Goal: Use online tool/utility: Use online tool/utility

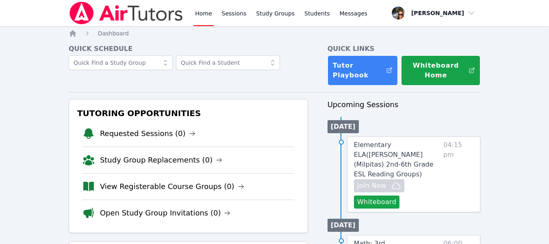
scroll to position [41, 0]
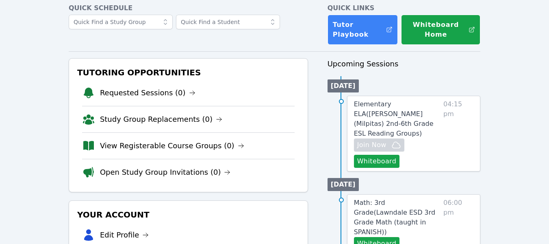
scroll to position [81, 0]
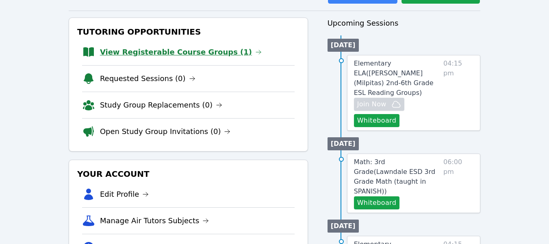
click at [176, 51] on link "View Registerable Course Groups (1)" at bounding box center [181, 51] width 162 height 11
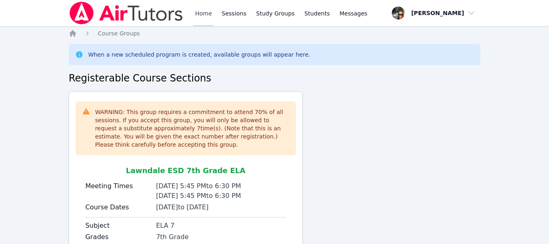
click at [209, 14] on link "Home" at bounding box center [204, 13] width 20 height 26
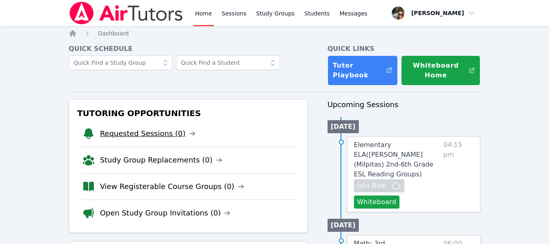
click at [154, 137] on link "Requested Sessions (0)" at bounding box center [148, 133] width 96 height 11
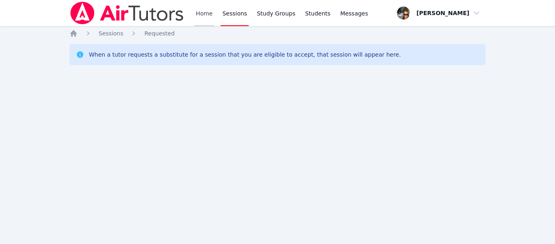
click at [207, 13] on link "Home" at bounding box center [204, 13] width 20 height 26
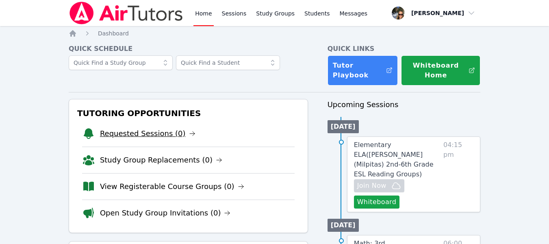
click at [154, 134] on link "Requested Sessions (0)" at bounding box center [148, 133] width 96 height 11
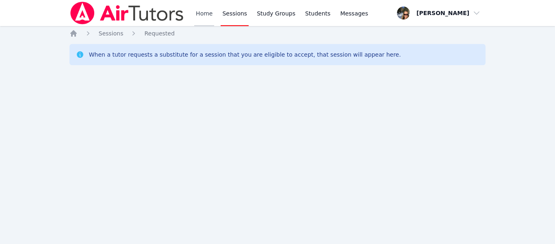
click at [194, 11] on link "Home" at bounding box center [204, 13] width 20 height 26
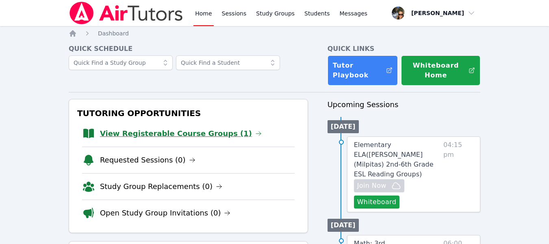
click at [171, 132] on link "View Registerable Course Groups (1)" at bounding box center [181, 133] width 162 height 11
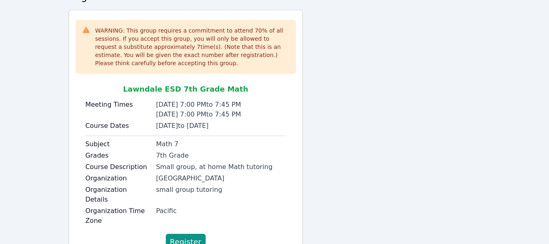
scroll to position [107, 0]
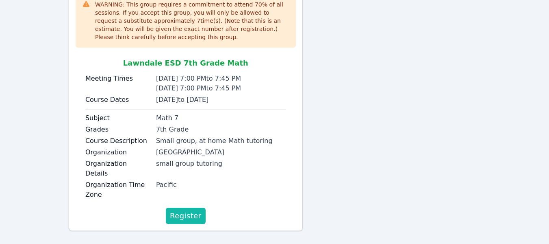
click at [189, 210] on span "Register" at bounding box center [186, 215] width 32 height 11
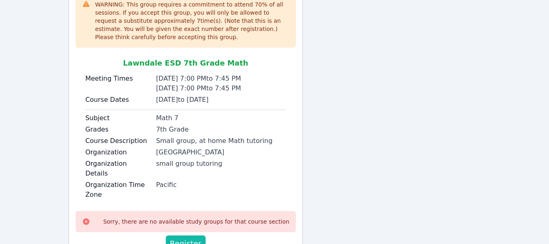
click at [186, 235] on button "Register" at bounding box center [186, 243] width 40 height 16
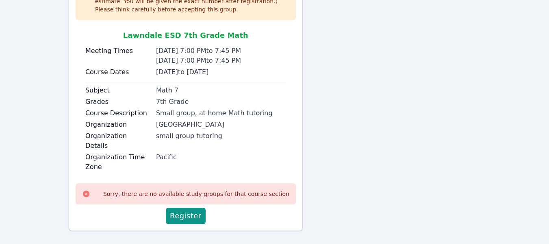
scroll to position [0, 0]
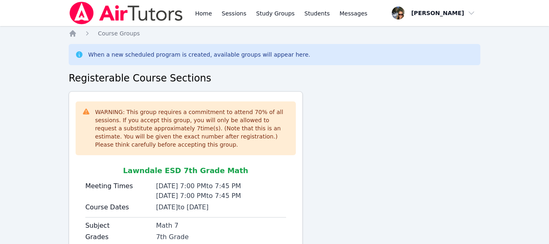
drag, startPoint x: 72, startPoint y: 36, endPoint x: 80, endPoint y: 34, distance: 8.0
click at [72, 36] on icon "Breadcrumb" at bounding box center [73, 33] width 8 height 8
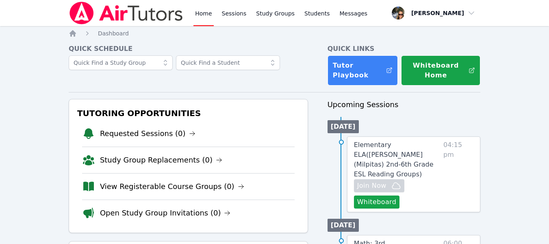
click at [140, 21] on img at bounding box center [126, 13] width 115 height 23
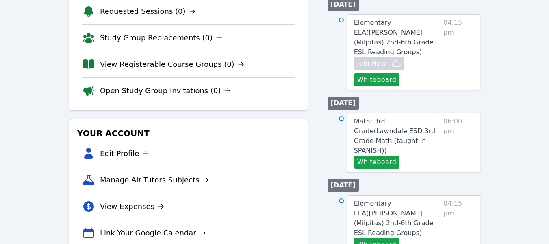
scroll to position [163, 0]
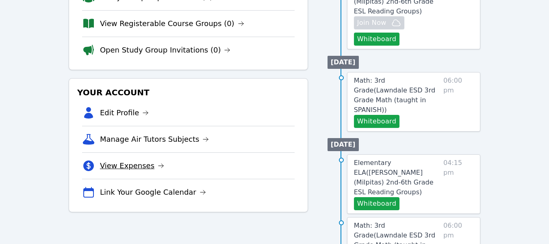
click at [159, 165] on icon at bounding box center [161, 165] width 5 height 4
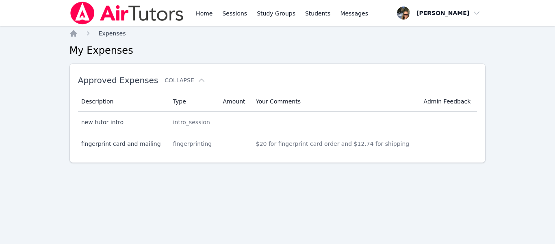
click at [108, 33] on span "Expenses" at bounding box center [112, 33] width 27 height 7
click at [161, 10] on img at bounding box center [127, 13] width 115 height 23
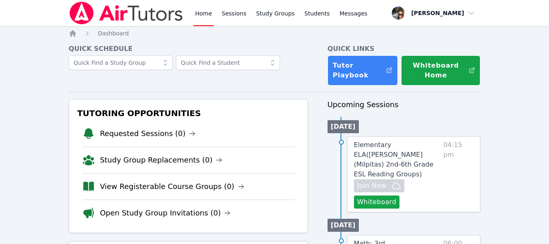
click at [202, 14] on link "Home" at bounding box center [204, 13] width 20 height 26
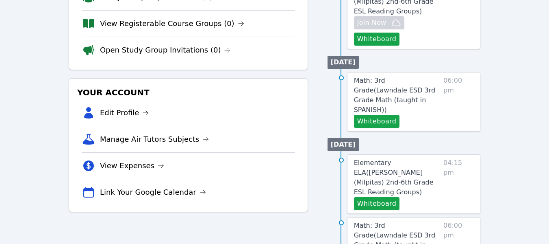
scroll to position [203, 0]
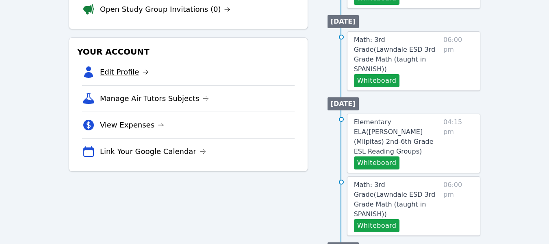
click at [126, 73] on link "Edit Profile" at bounding box center [124, 71] width 49 height 11
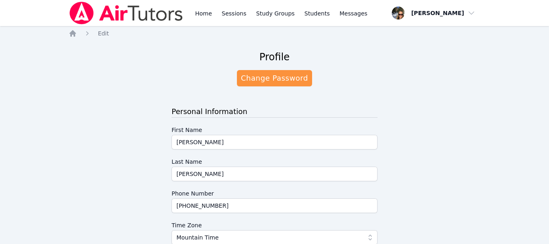
click at [132, 16] on img at bounding box center [126, 13] width 115 height 23
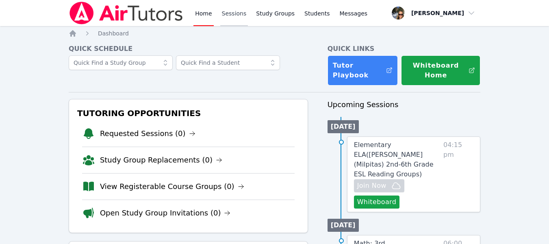
click at [229, 9] on link "Sessions" at bounding box center [234, 13] width 28 height 26
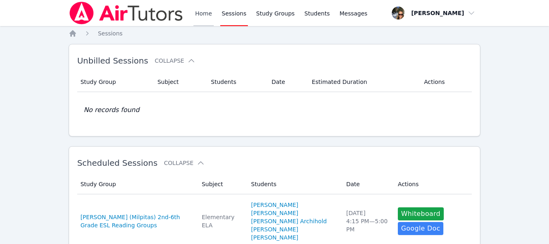
click at [198, 12] on link "Home" at bounding box center [204, 13] width 20 height 26
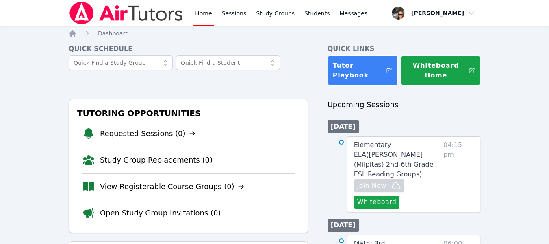
click at [197, 17] on link "Home" at bounding box center [204, 13] width 20 height 26
click at [148, 15] on img at bounding box center [126, 13] width 115 height 23
click at [144, 13] on img at bounding box center [126, 13] width 115 height 23
click at [89, 9] on img at bounding box center [126, 13] width 115 height 23
click at [204, 16] on link "Home" at bounding box center [204, 13] width 20 height 26
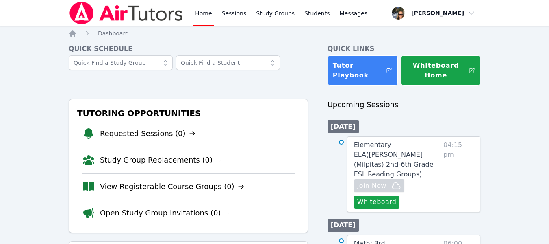
click at [123, 12] on img at bounding box center [126, 13] width 115 height 23
click at [107, 32] on span "Dashboard" at bounding box center [113, 33] width 31 height 7
click at [203, 15] on link "Home" at bounding box center [204, 13] width 20 height 26
click at [79, 16] on img at bounding box center [126, 13] width 115 height 23
click at [116, 11] on img at bounding box center [126, 13] width 115 height 23
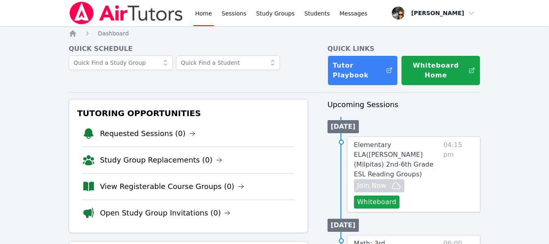
click at [120, 9] on img at bounding box center [126, 13] width 115 height 23
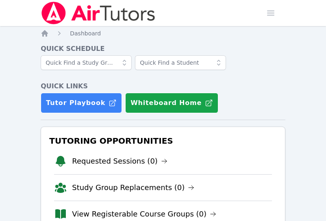
click at [46, 7] on img at bounding box center [98, 13] width 115 height 23
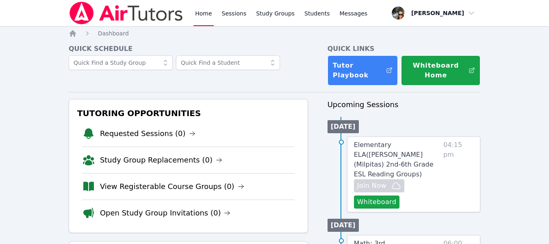
click at [74, 4] on img at bounding box center [126, 13] width 115 height 23
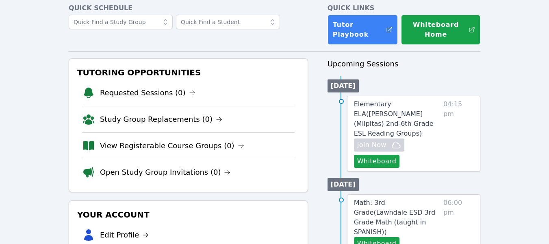
scroll to position [81, 0]
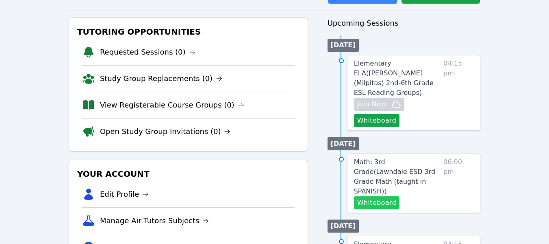
click at [381, 196] on button "Whiteboard" at bounding box center [377, 202] width 46 height 13
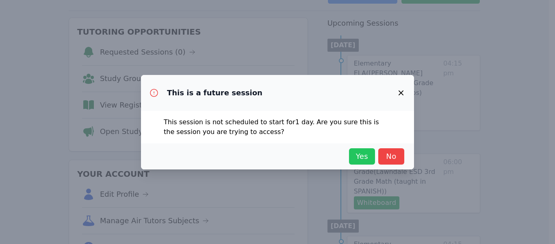
click at [359, 158] on span "Yes" at bounding box center [362, 155] width 18 height 11
